Goal: Transaction & Acquisition: Purchase product/service

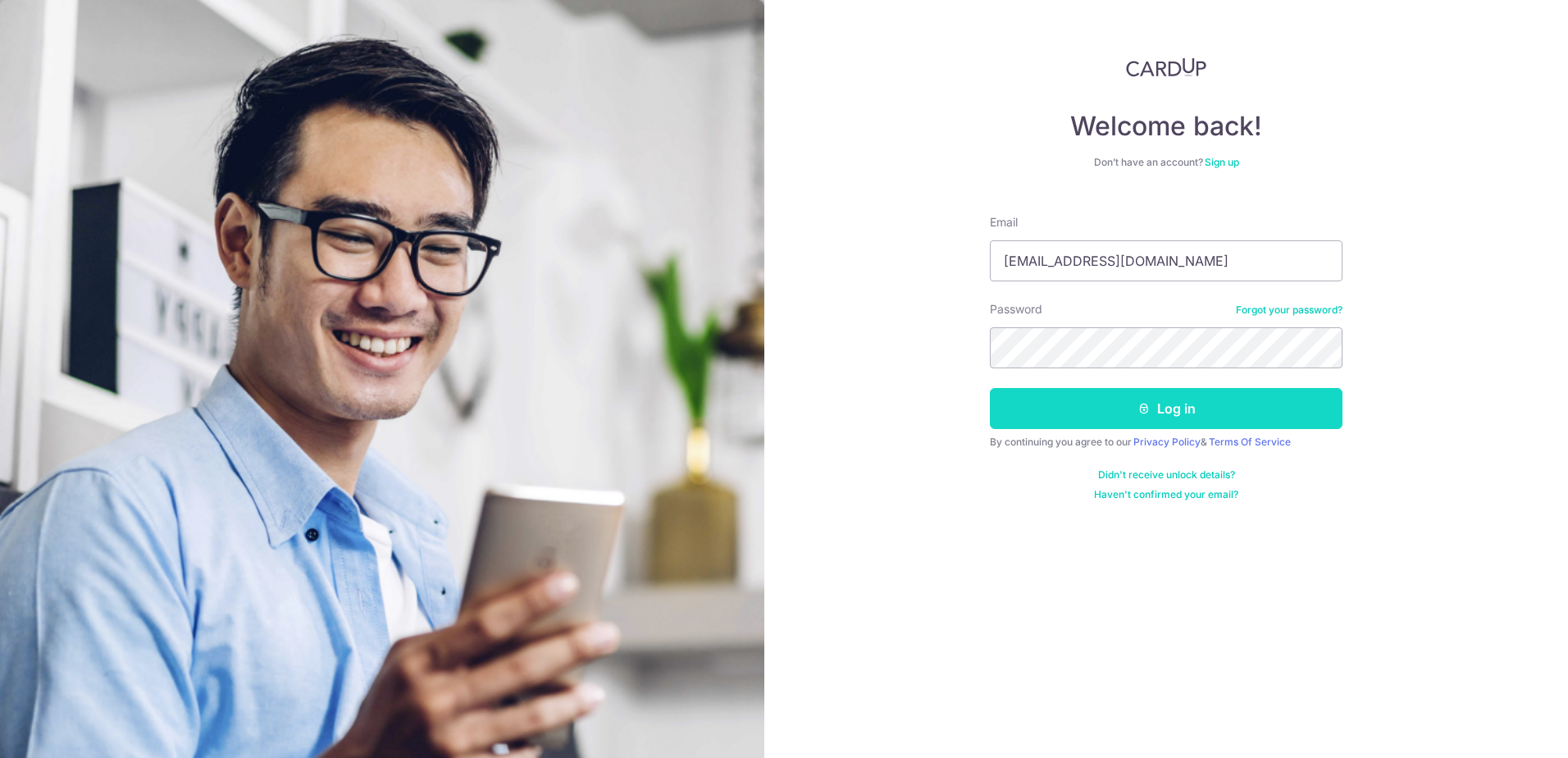
click at [1117, 412] on button "Log in" at bounding box center [1167, 408] width 353 height 41
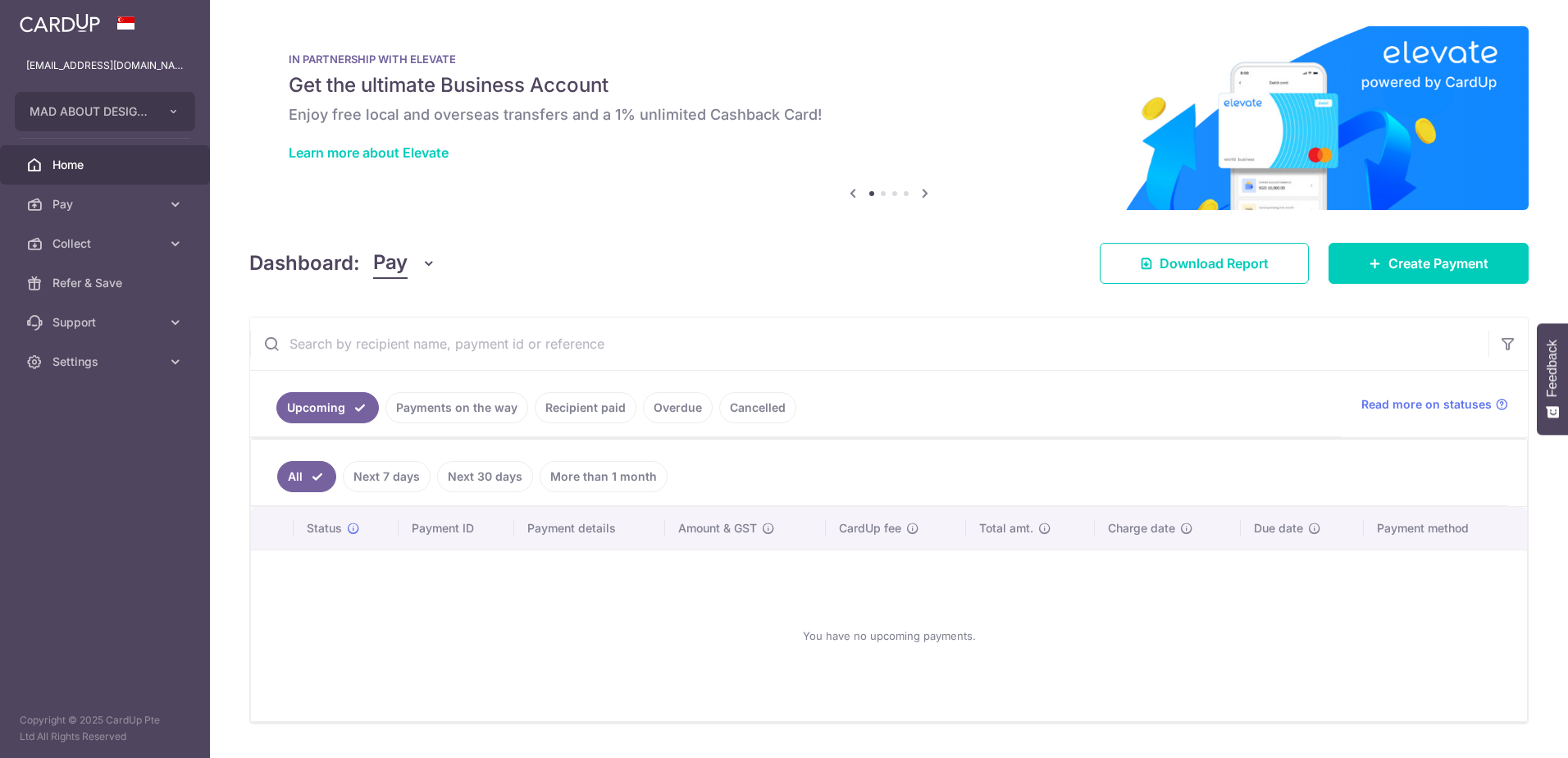
click at [430, 420] on link "Payments on the way" at bounding box center [456, 408] width 142 height 31
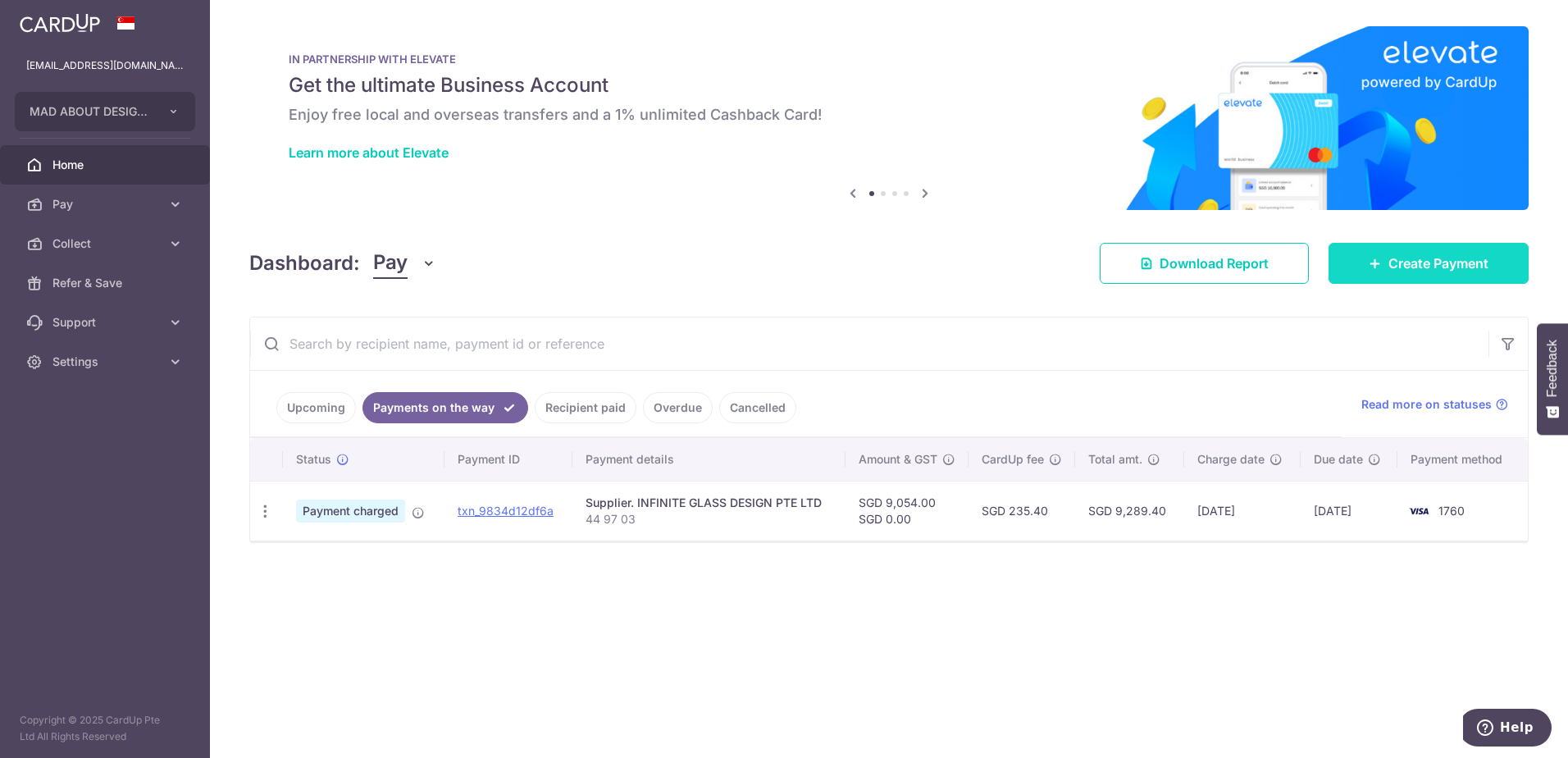
click at [1418, 277] on link "Create Payment" at bounding box center [1428, 263] width 200 height 41
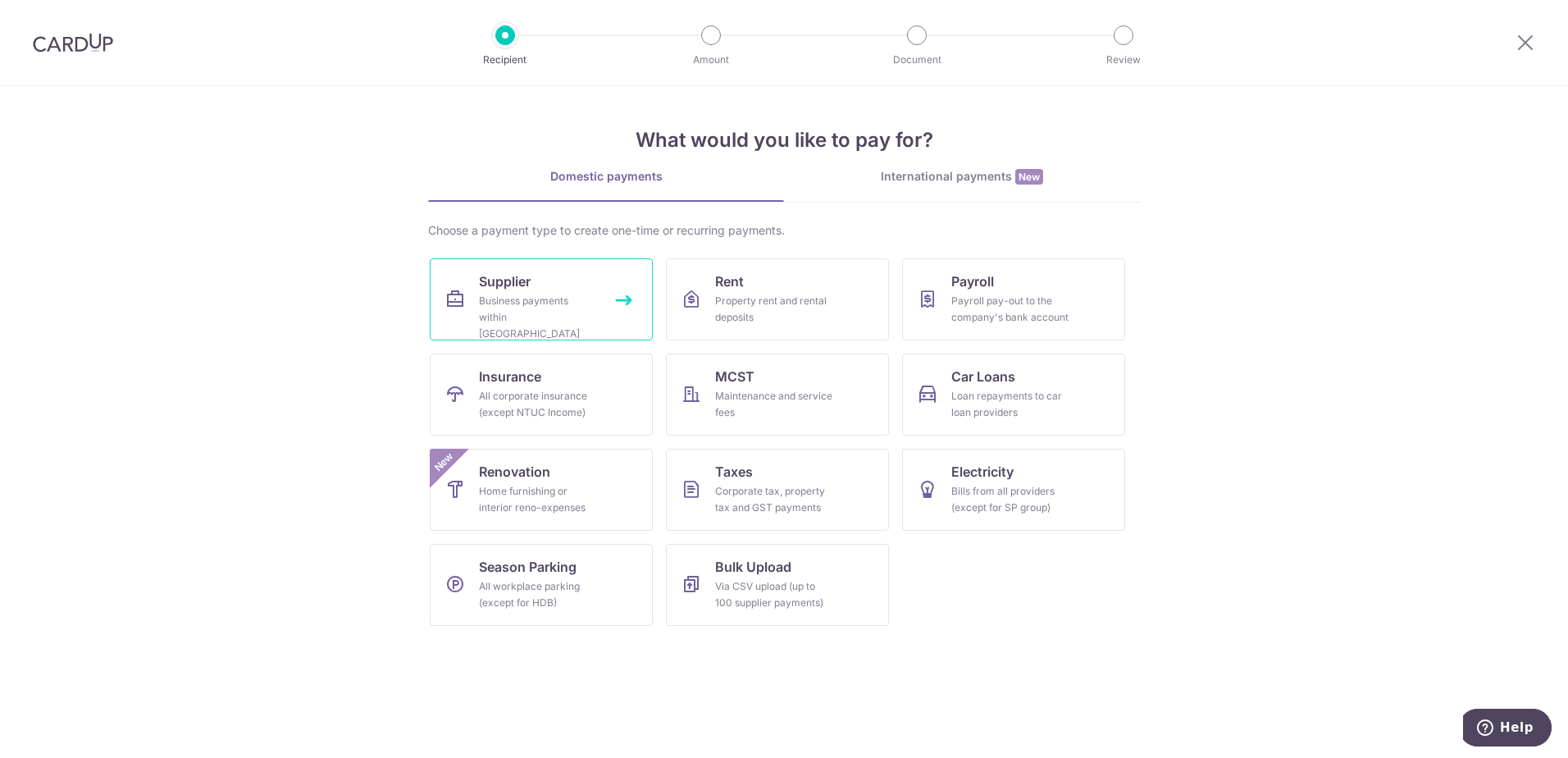
click at [558, 313] on div "Business payments within Singapore" at bounding box center [538, 317] width 118 height 49
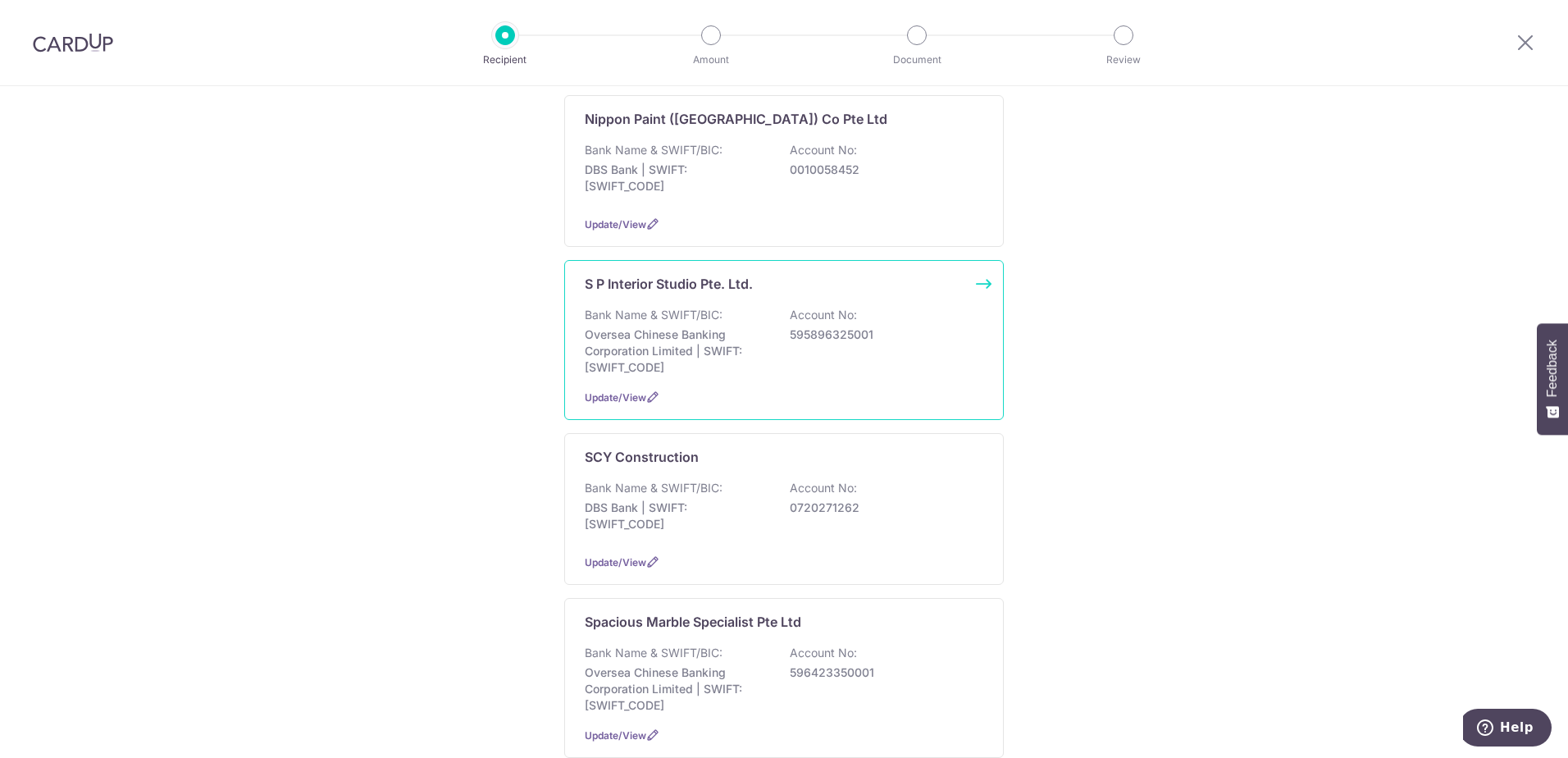
scroll to position [1231, 0]
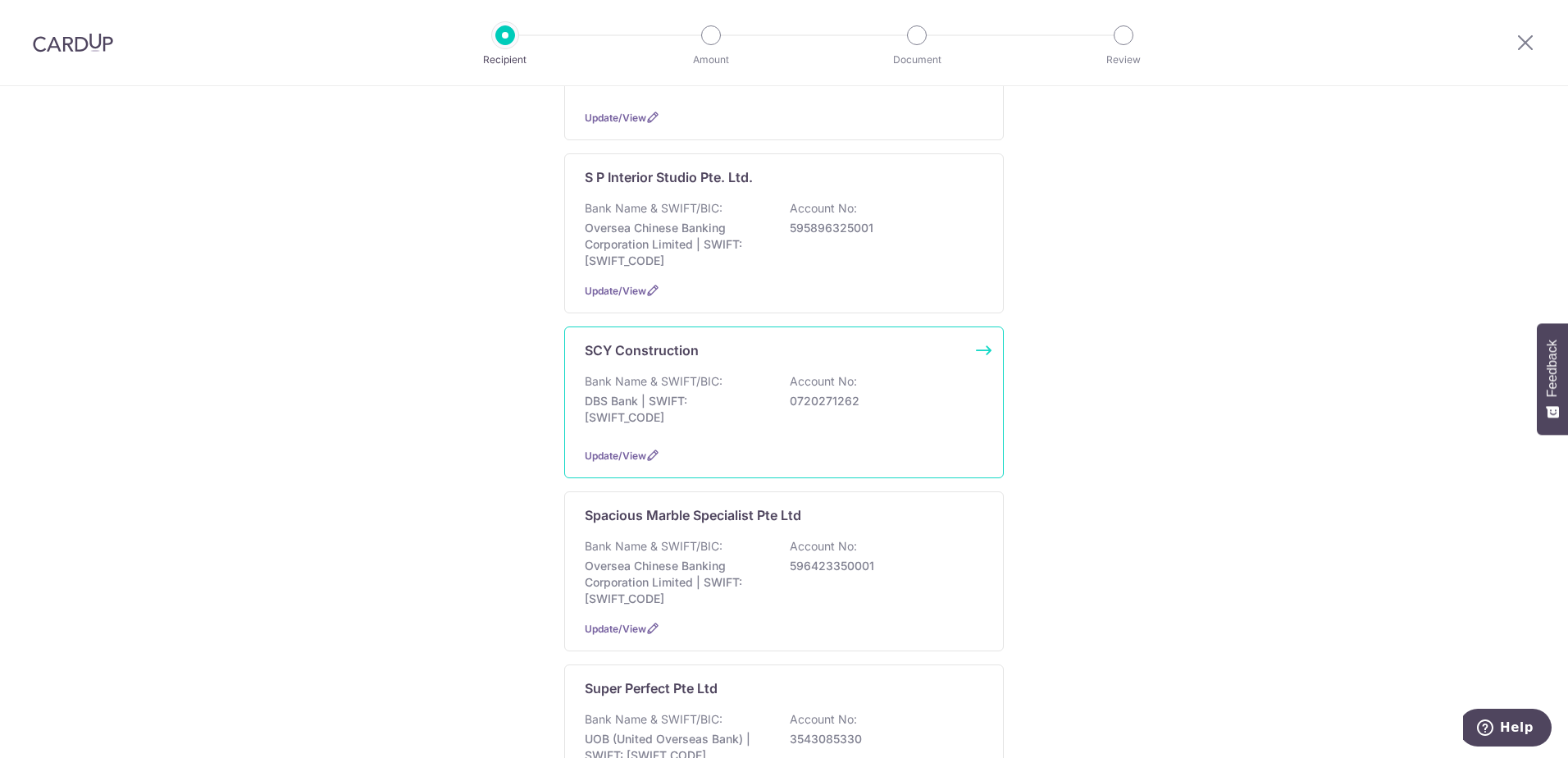
click at [733, 412] on div "Bank Name & SWIFT/BIC: DBS Bank | SWIFT: [SWIFT_CODE] Account No: 0720271262" at bounding box center [784, 403] width 399 height 60
